Goal: Information Seeking & Learning: Learn about a topic

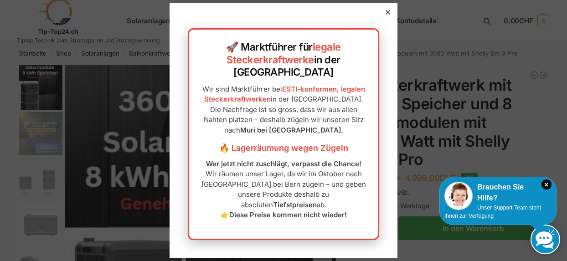
click at [385, 16] on div at bounding box center [388, 12] width 8 height 8
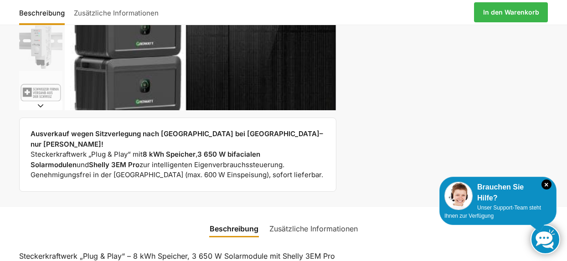
scroll to position [362, 0]
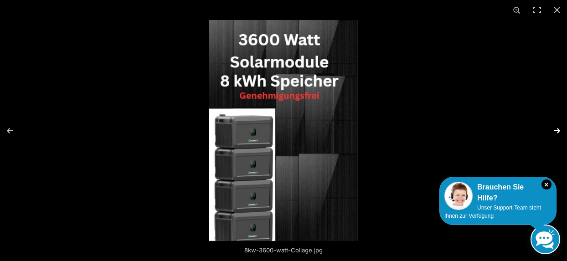
click at [558, 130] on button "Next (arrow right)" at bounding box center [551, 131] width 32 height 46
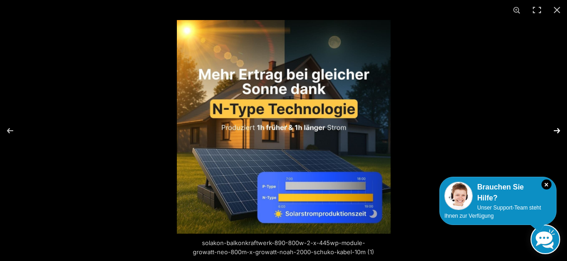
click at [558, 130] on button "Next (arrow right)" at bounding box center [551, 131] width 32 height 46
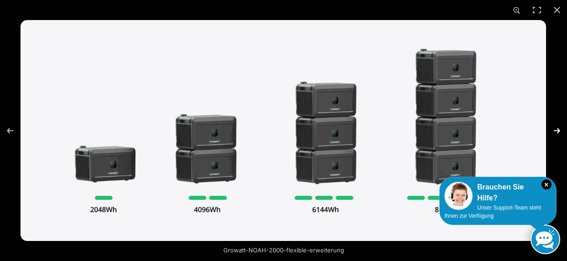
click at [558, 130] on button "Next (arrow right)" at bounding box center [551, 131] width 32 height 46
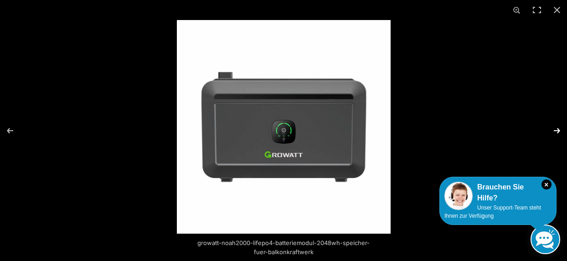
click at [557, 130] on button "Next (arrow right)" at bounding box center [551, 131] width 32 height 46
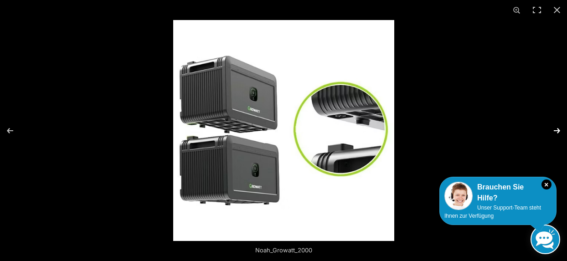
click at [557, 130] on button "Next (arrow right)" at bounding box center [551, 131] width 32 height 46
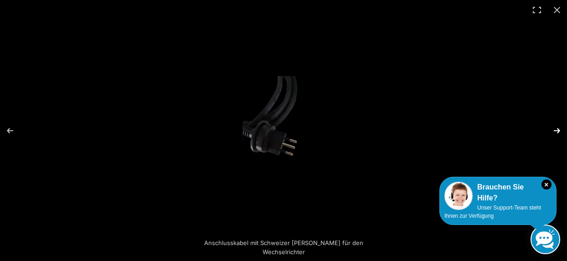
click at [557, 130] on button "Next (arrow right)" at bounding box center [551, 131] width 32 height 46
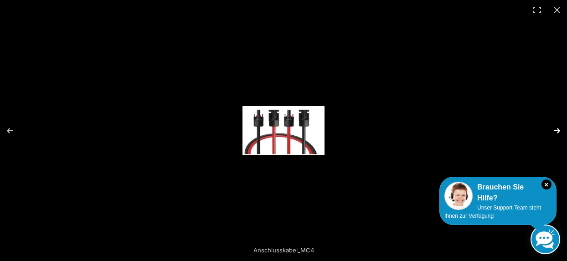
click at [557, 130] on button "Next (arrow right)" at bounding box center [551, 131] width 32 height 46
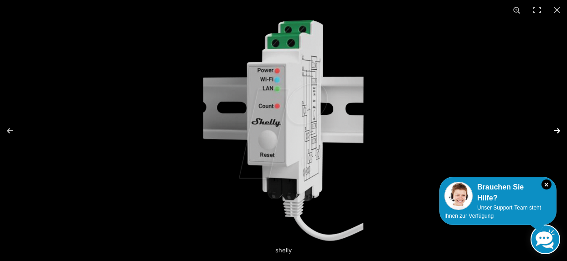
click at [557, 130] on button "Next (arrow right)" at bounding box center [551, 131] width 32 height 46
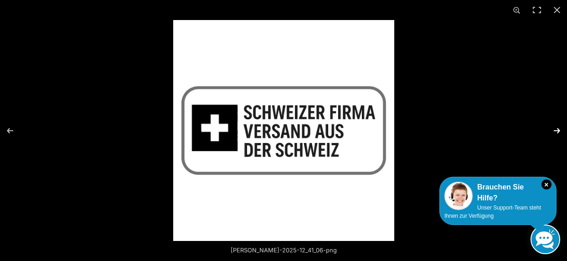
click at [557, 130] on button "Next (arrow right)" at bounding box center [551, 131] width 32 height 46
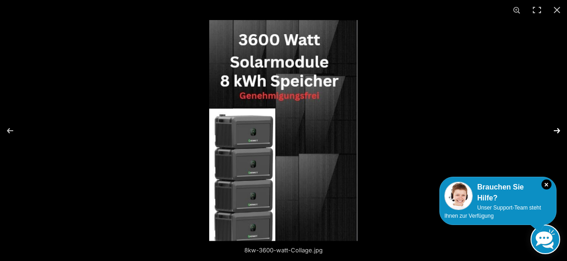
click at [557, 130] on button "Next (arrow right)" at bounding box center [551, 131] width 32 height 46
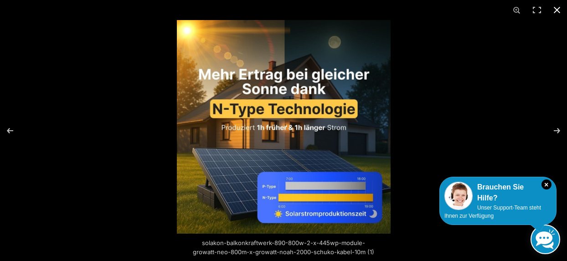
click at [557, 14] on button "Close (Esc)" at bounding box center [557, 10] width 20 height 20
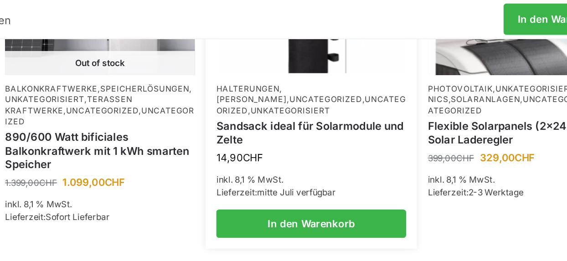
scroll to position [1738, 0]
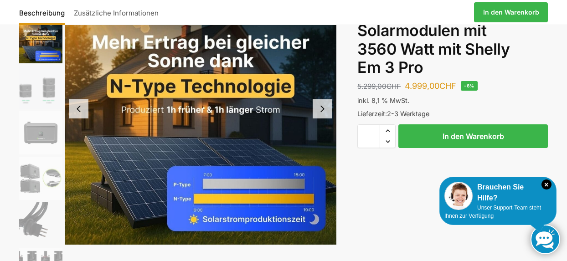
scroll to position [96, 0]
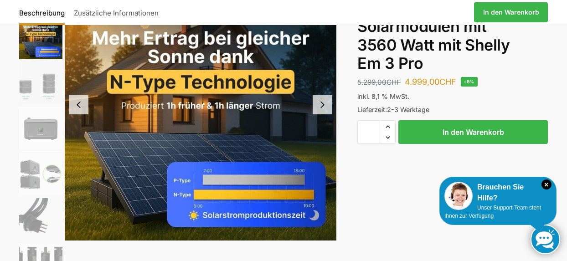
scroll to position [1644, 0]
